Goal: Find specific page/section: Find specific page/section

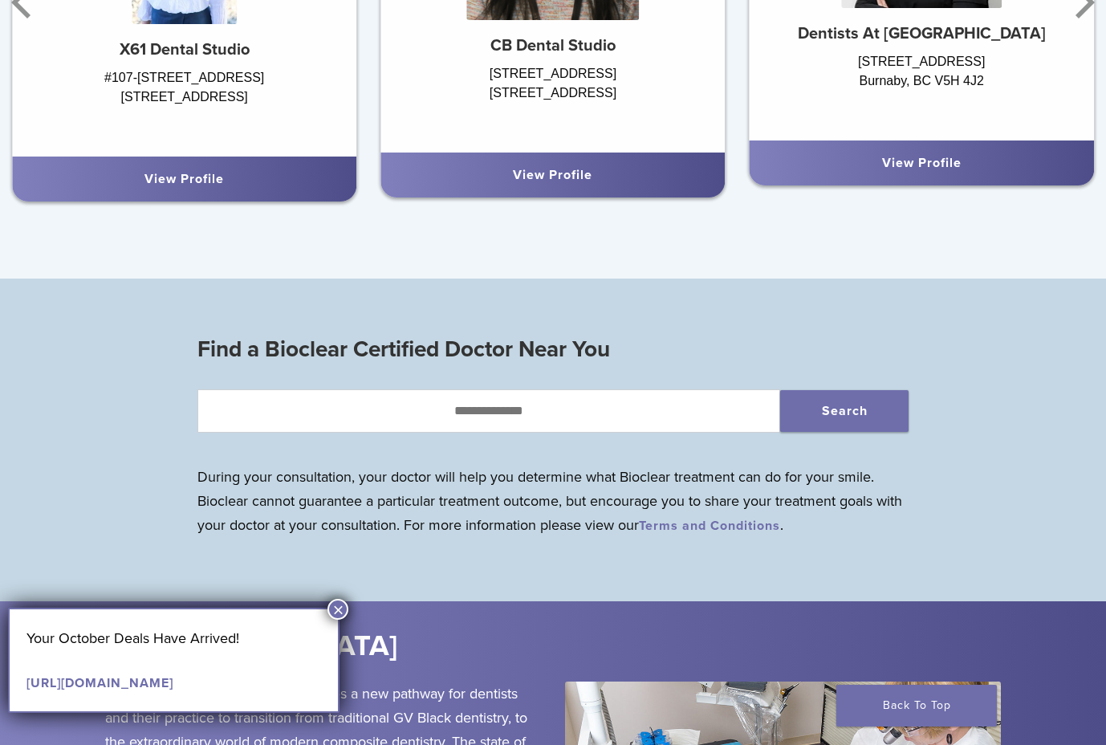
scroll to position [1240, 0]
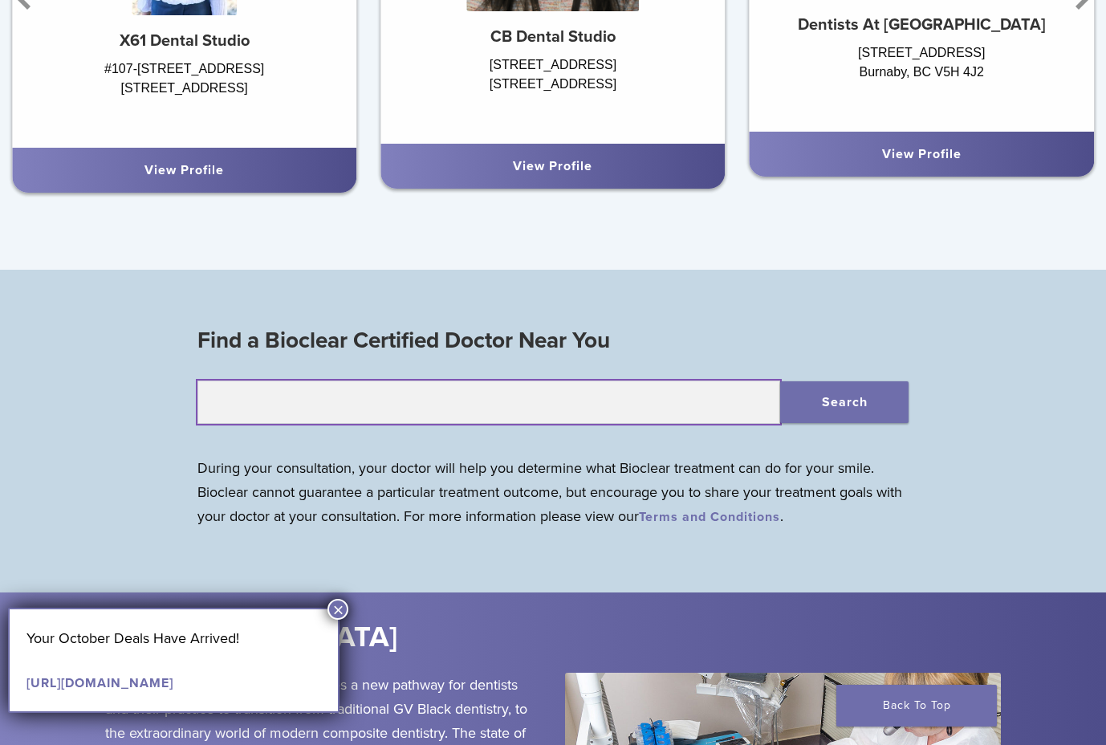
click at [432, 409] on input "text" at bounding box center [488, 401] width 583 height 43
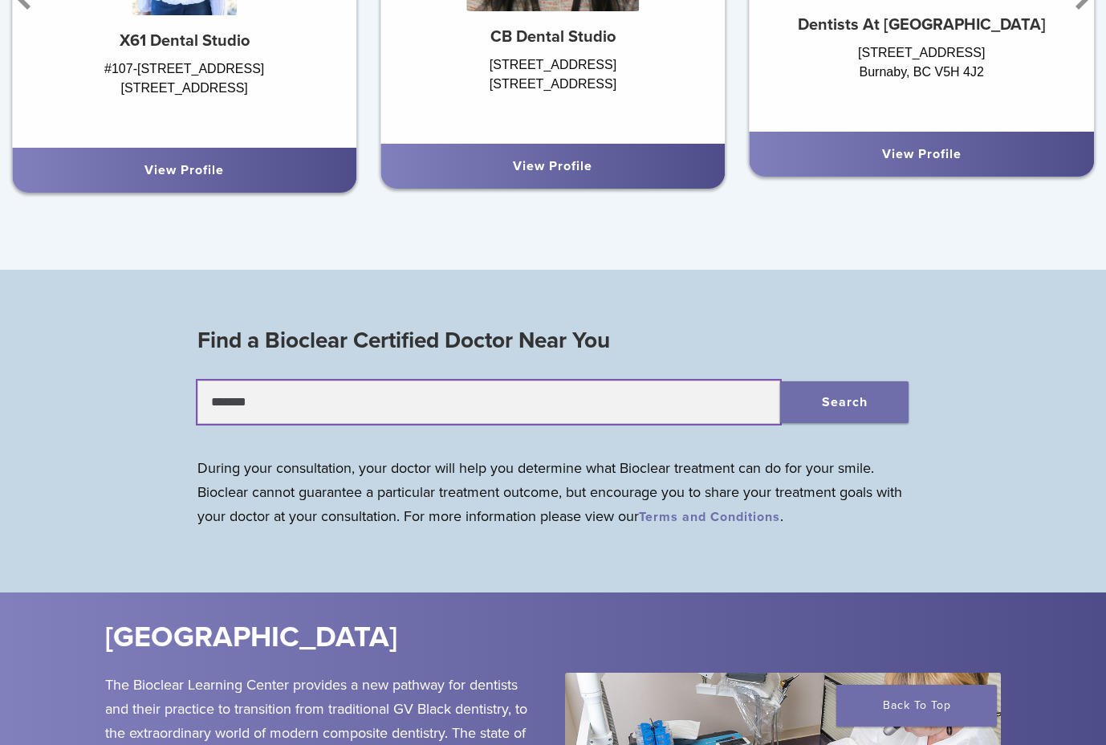
type input "*******"
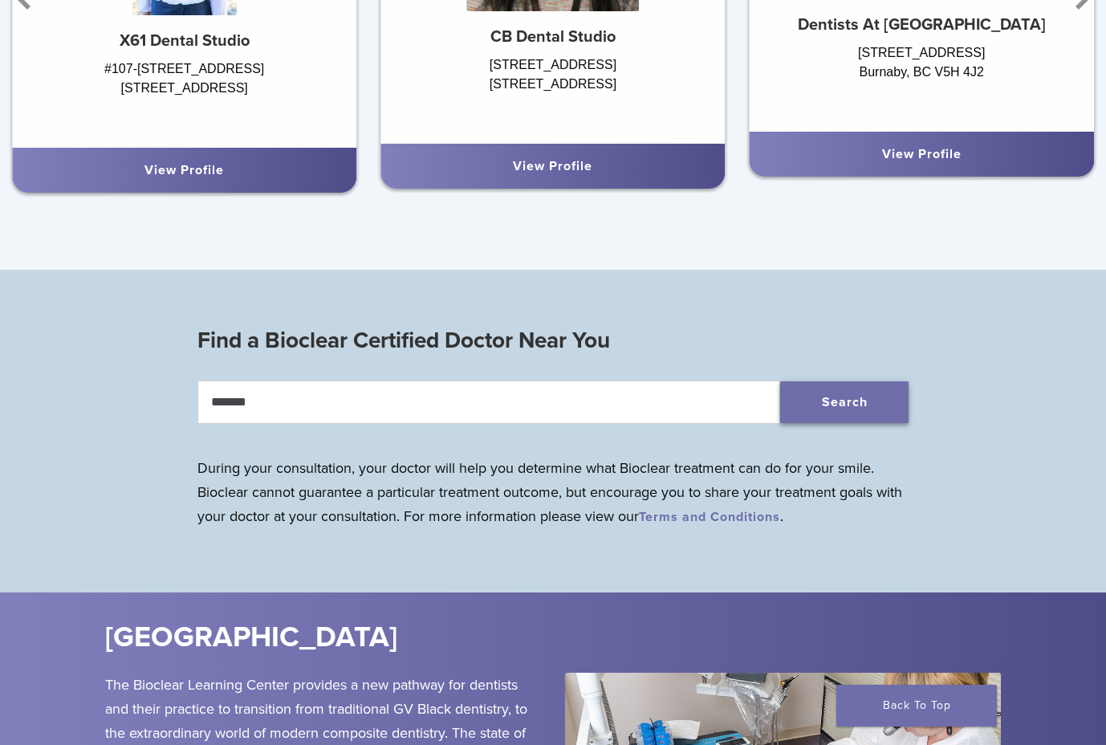
click at [833, 388] on button "Search" at bounding box center [844, 402] width 128 height 42
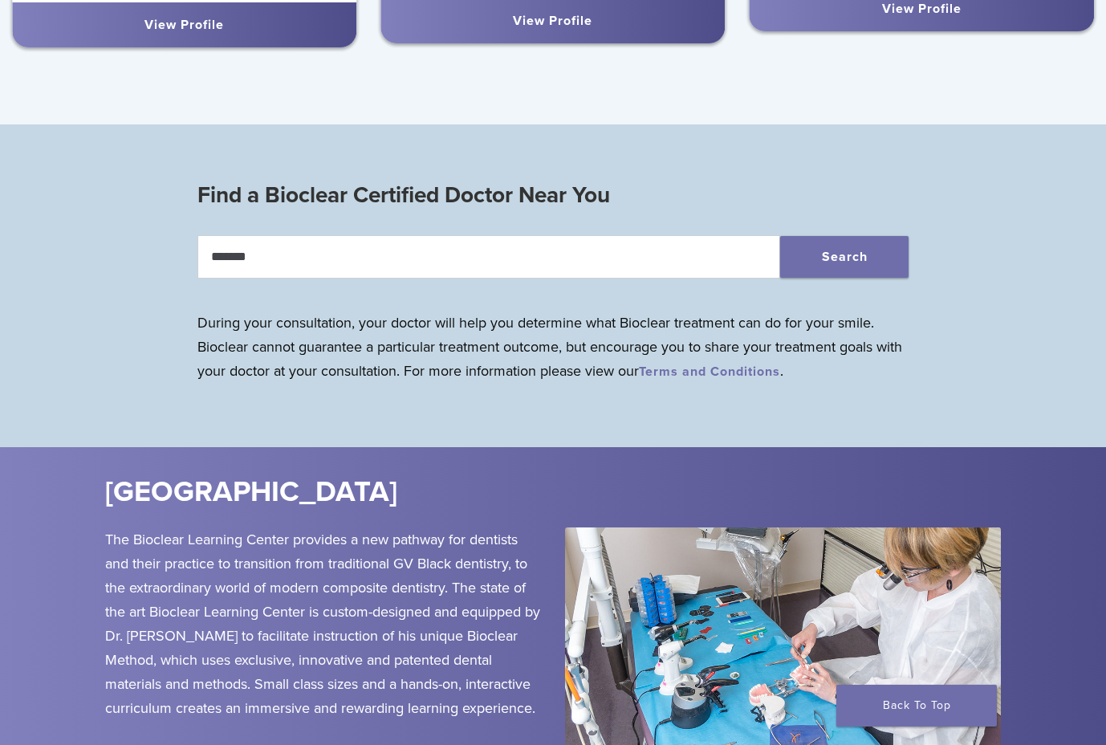
scroll to position [1404, 0]
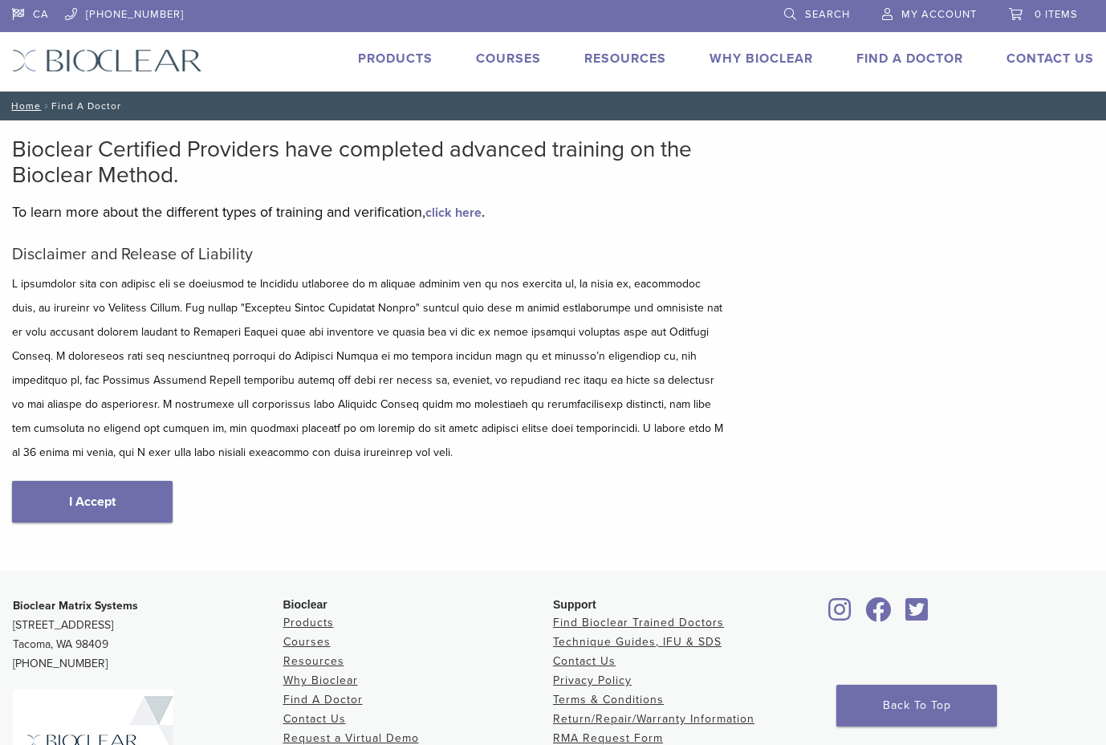
click at [844, 264] on div "Bioclear Certified Providers have completed advanced training on the Bioclear M…" at bounding box center [553, 345] width 1106 height 450
click at [116, 503] on link "I Accept" at bounding box center [92, 502] width 160 height 42
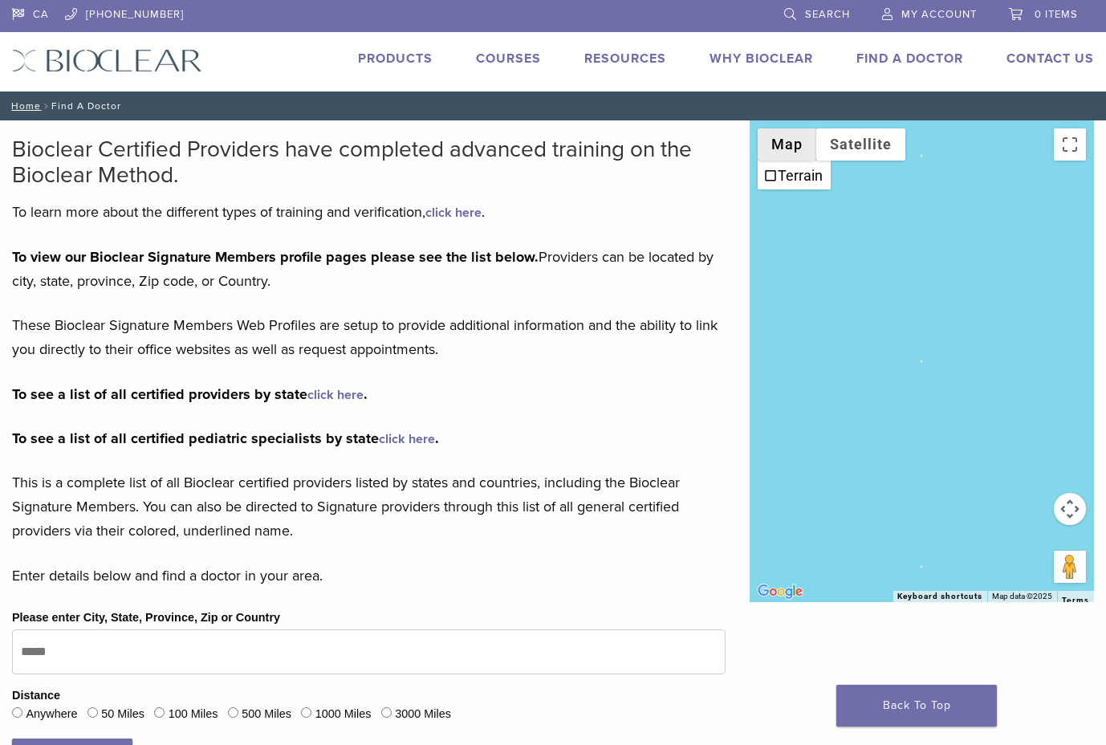
click at [796, 148] on button "Map" at bounding box center [786, 144] width 59 height 32
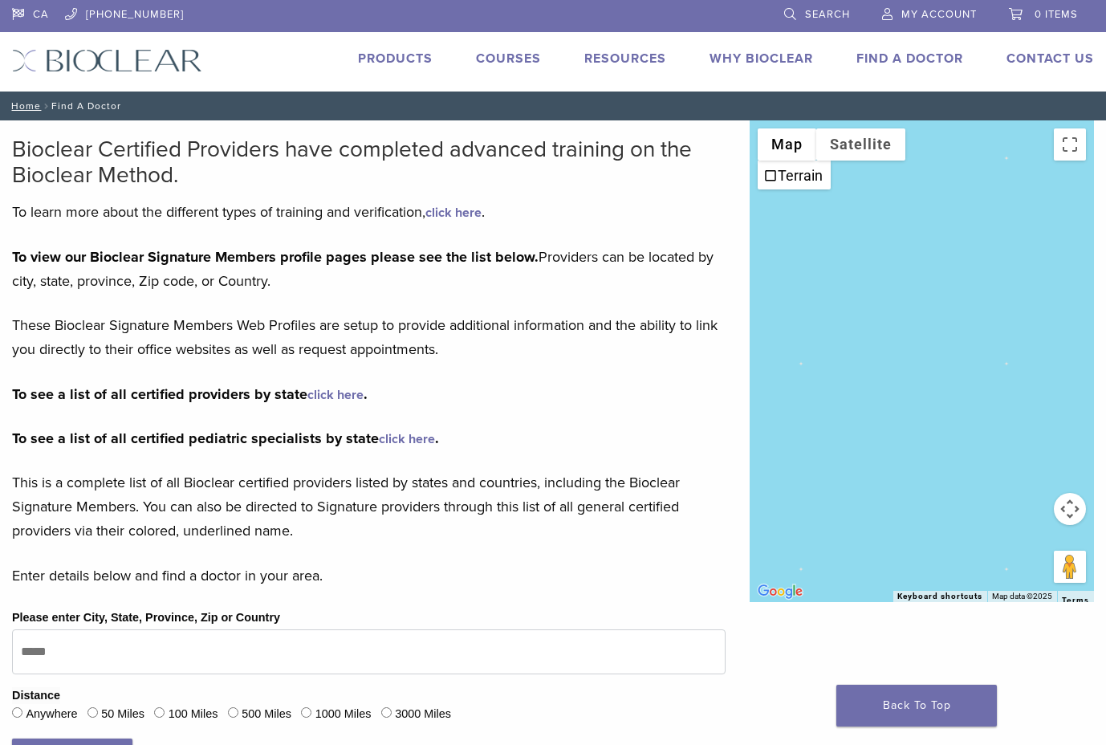
drag, startPoint x: 917, startPoint y: 373, endPoint x: 732, endPoint y: 95, distance: 333.8
click at [732, 95] on div "CA [PHONE_NUMBER] Search My Account 0 items Cart No products in the cart. Back …" at bounding box center [553, 598] width 1106 height 1196
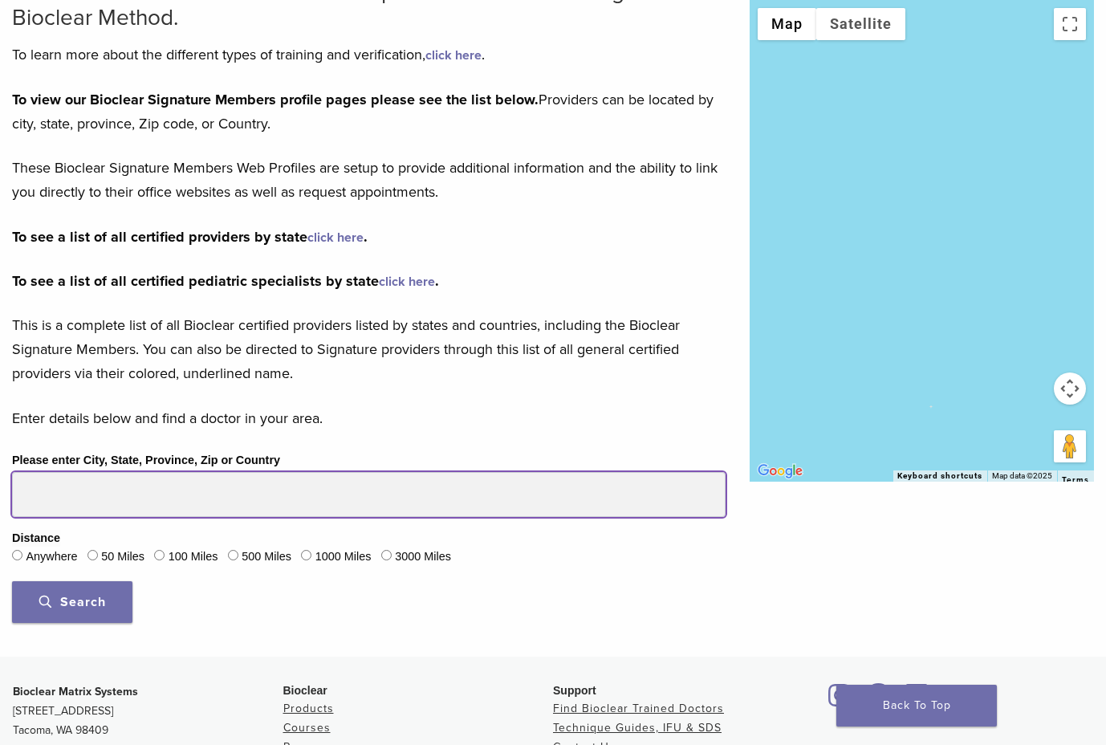
click at [199, 509] on input "Please enter City, State, Province, Zip or Country" at bounding box center [368, 494] width 713 height 45
type input "*******"
click at [12, 582] on button "Search" at bounding box center [72, 603] width 120 height 42
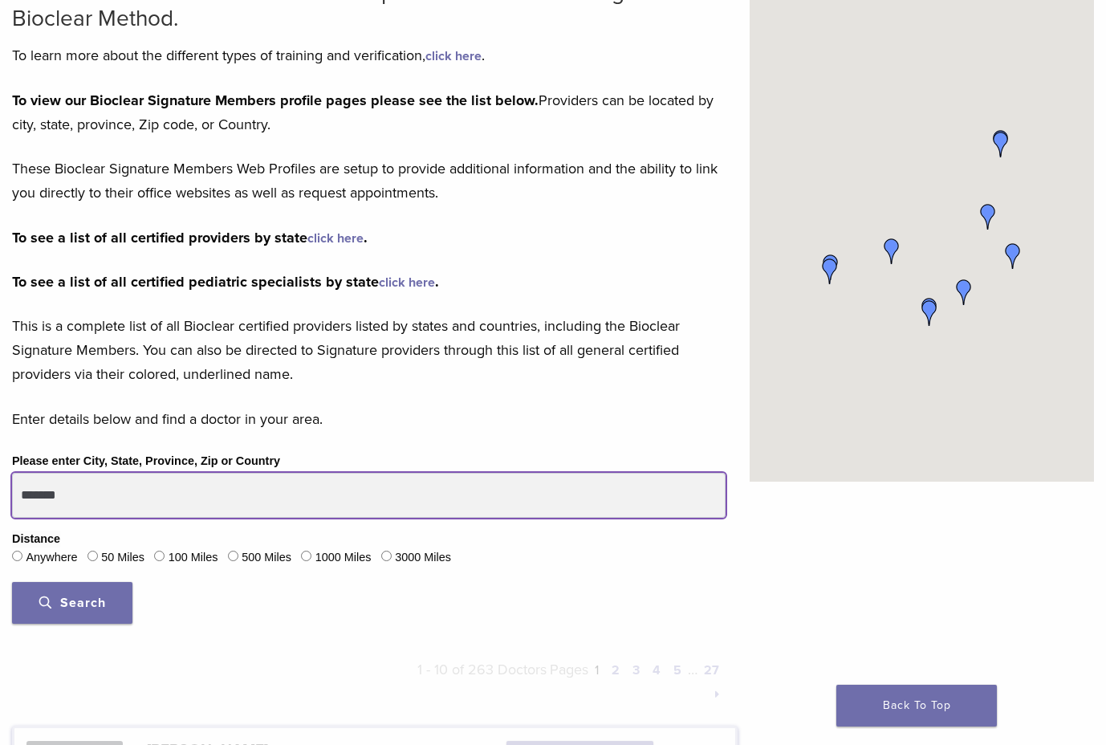
scroll to position [156, 0]
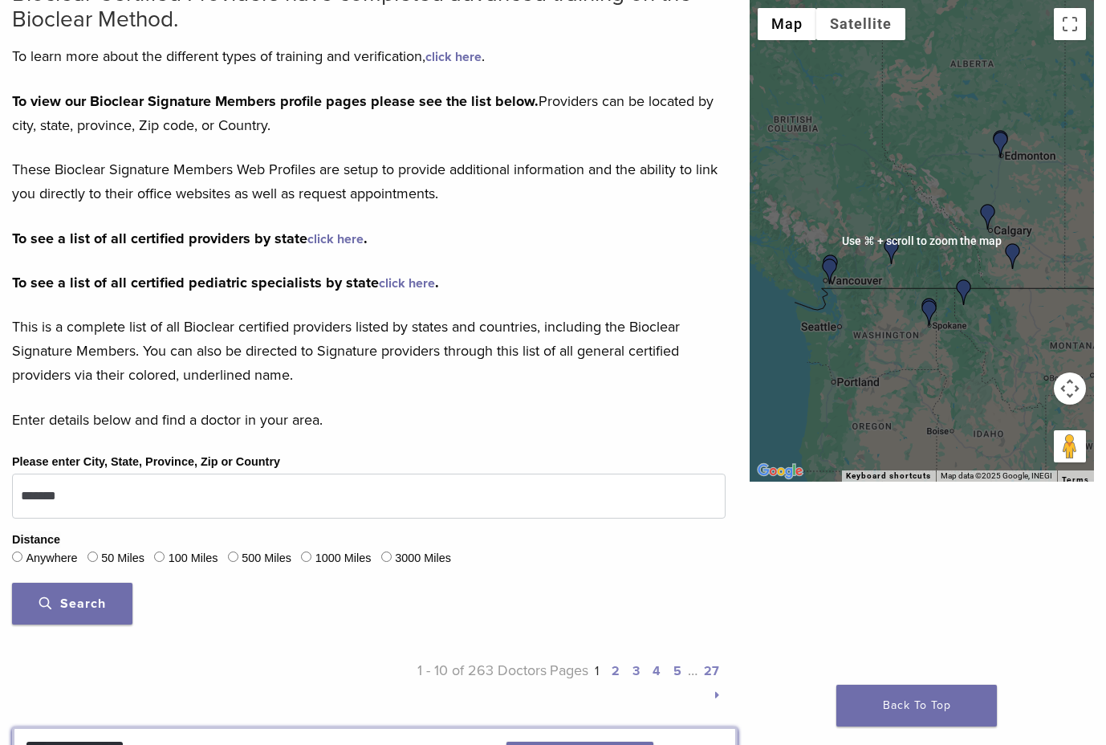
click at [989, 211] on img "Dr. Edmund Williamson" at bounding box center [988, 217] width 26 height 26
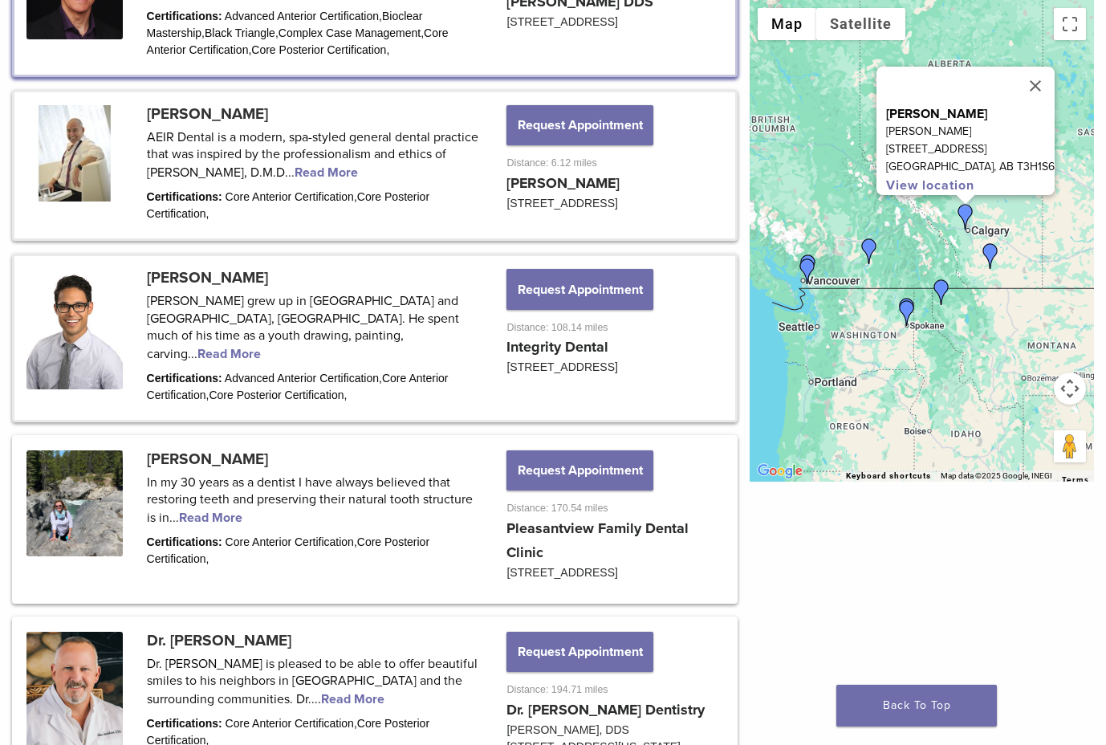
scroll to position [1041, 0]
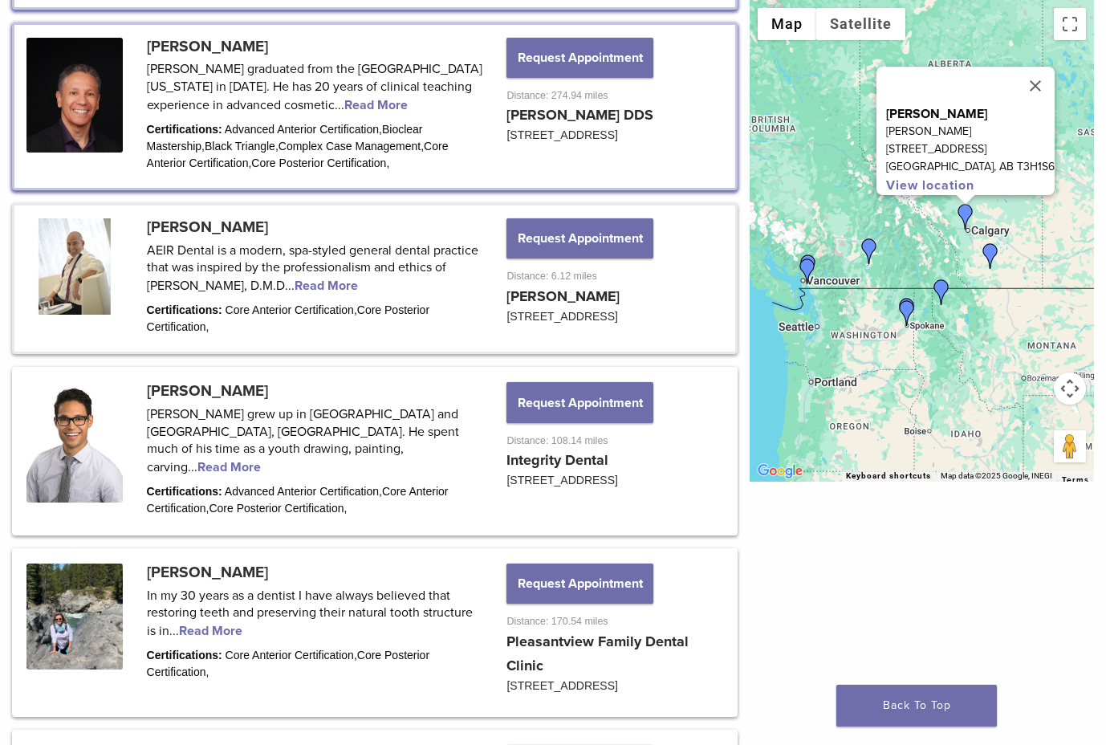
click at [816, 273] on img "Dr. Banita Mann" at bounding box center [807, 271] width 26 height 26
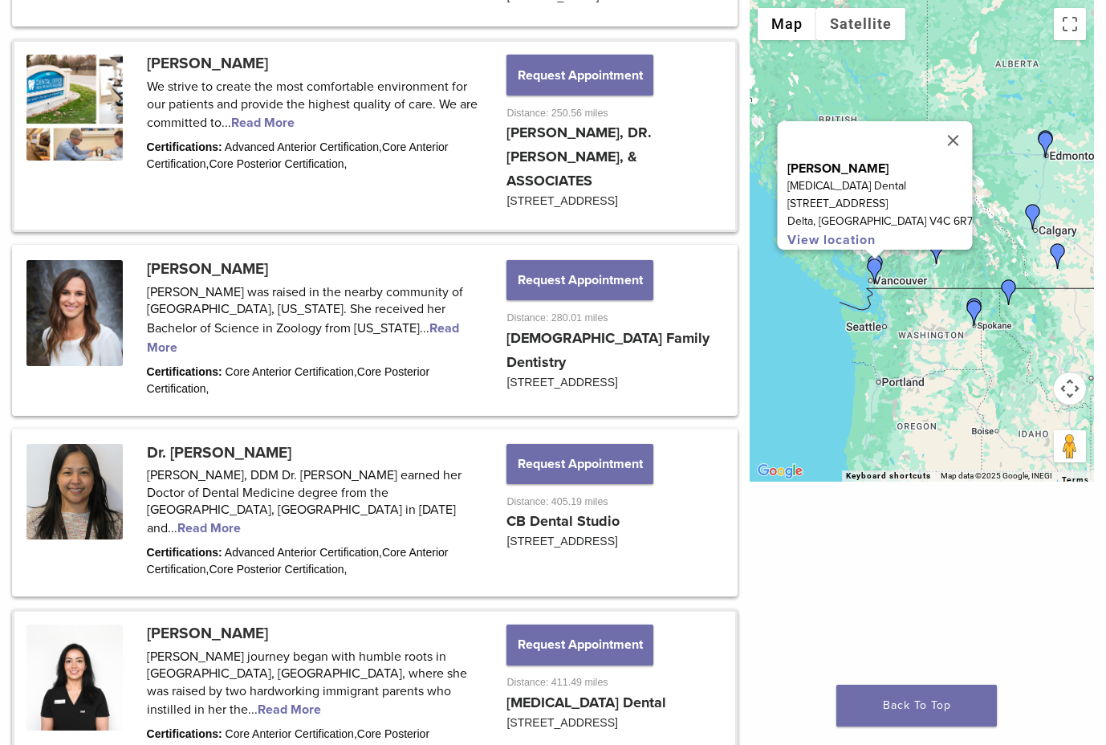
scroll to position [1939, 0]
click at [307, 511] on link at bounding box center [374, 512] width 721 height 164
click at [331, 510] on link at bounding box center [374, 512] width 721 height 164
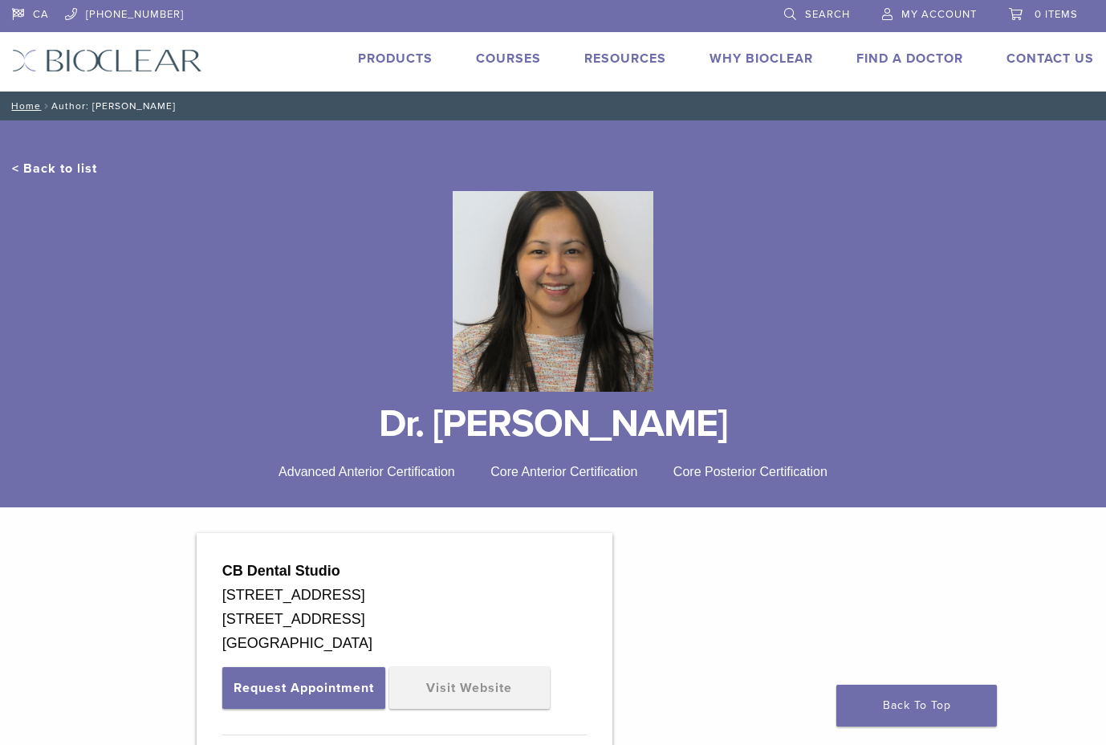
scroll to position [2, 0]
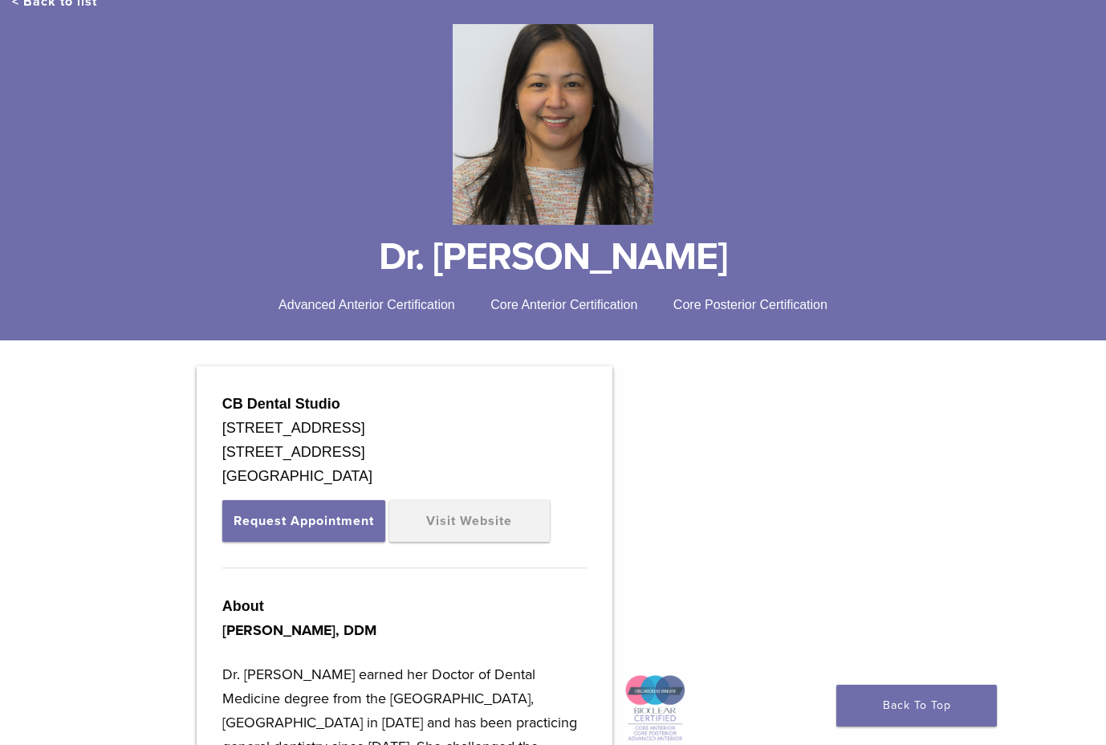
scroll to position [164, 0]
